Goal: Find specific page/section: Find specific page/section

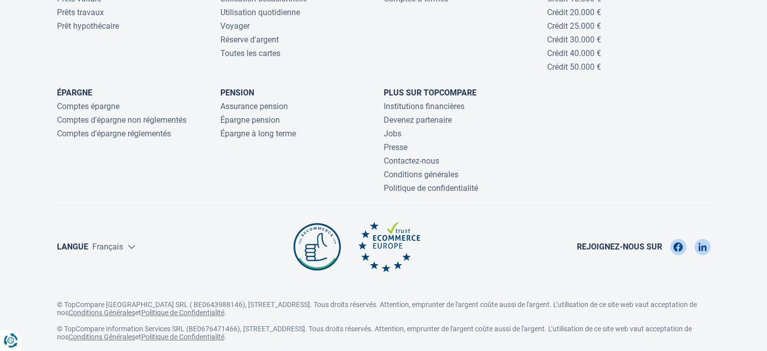
scroll to position [3456, 0]
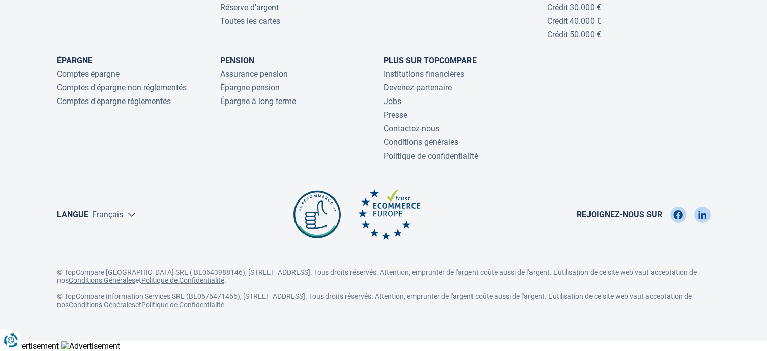
click at [389, 96] on link "Jobs" at bounding box center [393, 101] width 18 height 10
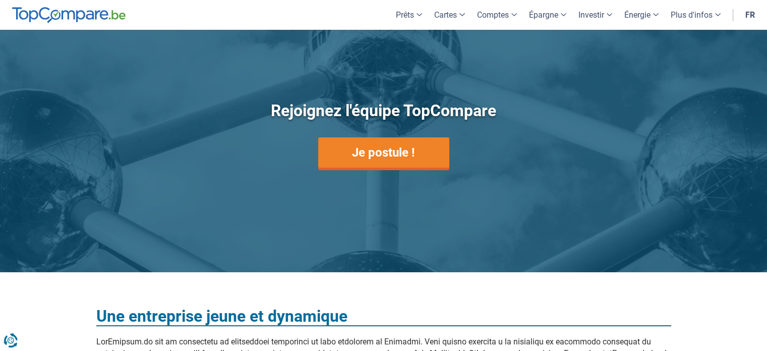
drag, startPoint x: 771, startPoint y: 63, endPoint x: 545, endPoint y: 113, distance: 231.4
click at [545, 113] on h1 "Rejoignez l'équipe TopCompare" at bounding box center [383, 110] width 383 height 23
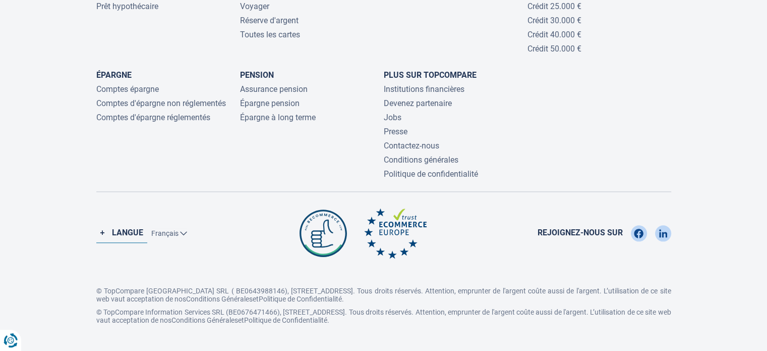
scroll to position [1036, 0]
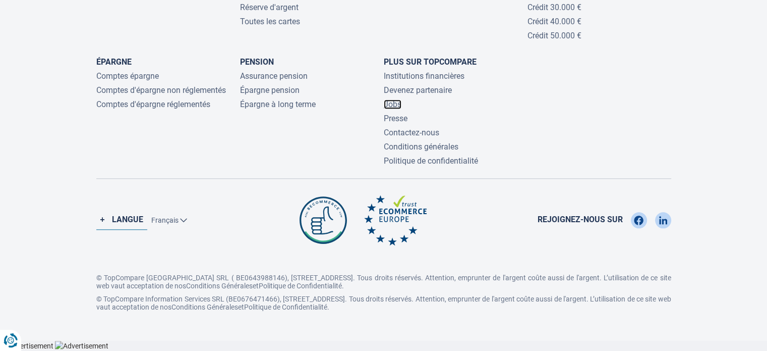
click at [397, 101] on link "Jobs" at bounding box center [393, 104] width 18 height 10
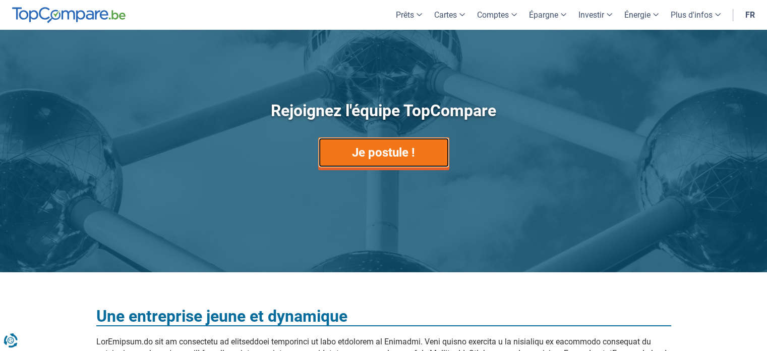
click at [373, 151] on link "Je postule !" at bounding box center [383, 152] width 131 height 30
click at [406, 153] on link "Je postule !" at bounding box center [383, 152] width 131 height 30
